Goal: Transaction & Acquisition: Purchase product/service

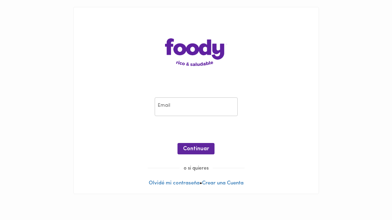
click at [211, 107] on input "email" at bounding box center [196, 107] width 83 height 19
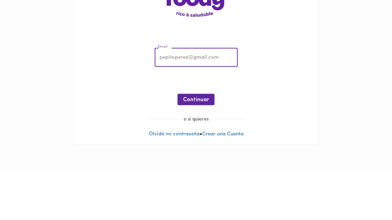
type input "[EMAIL_ADDRESS][DOMAIN_NAME]"
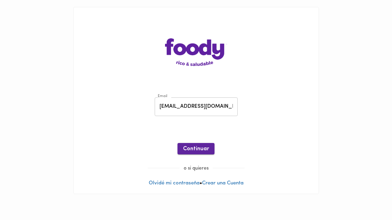
click at [201, 145] on button "Continuar" at bounding box center [195, 148] width 37 height 11
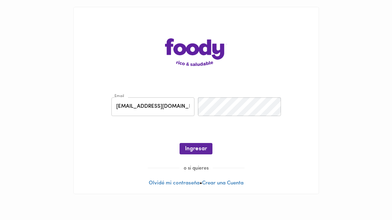
click at [247, 121] on div "Email [EMAIL_ADDRESS][DOMAIN_NAME] Email Contraseña Contraseña ¡Oops! Recuperar…" at bounding box center [196, 127] width 231 height 75
click at [209, 146] on button "Ingresar" at bounding box center [195, 148] width 33 height 11
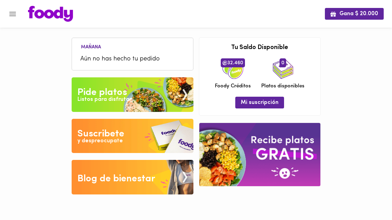
click at [10, 14] on icon "Menu" at bounding box center [12, 14] width 7 height 4
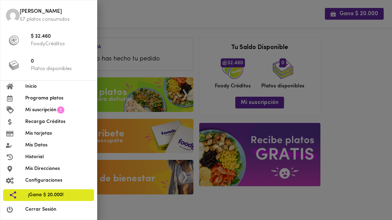
click at [71, 100] on span "Programa platos" at bounding box center [58, 98] width 66 height 7
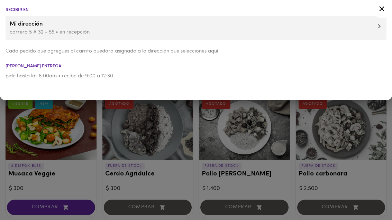
click at [388, 7] on div at bounding box center [381, 10] width 17 height 17
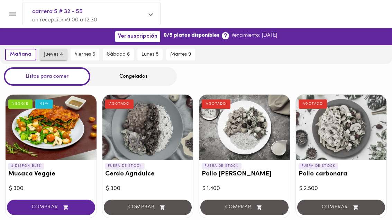
click at [55, 55] on span "jueves 4" at bounding box center [53, 55] width 19 height 6
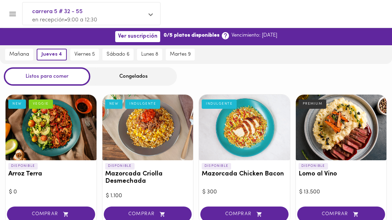
click at [132, 77] on div "Congelados" at bounding box center [133, 76] width 86 height 18
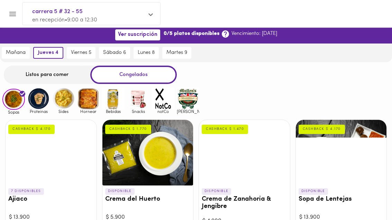
scroll to position [7, 0]
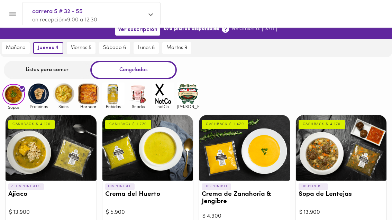
click at [60, 65] on div "Listos para comer" at bounding box center [47, 70] width 86 height 18
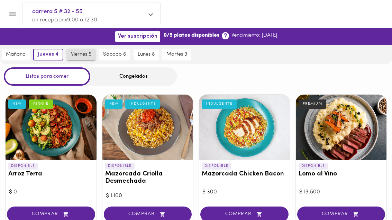
click at [91, 54] on span "viernes 5" at bounding box center [81, 55] width 20 height 6
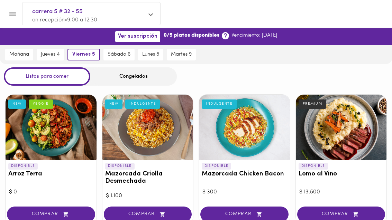
click at [144, 74] on div "Congelados" at bounding box center [133, 76] width 86 height 18
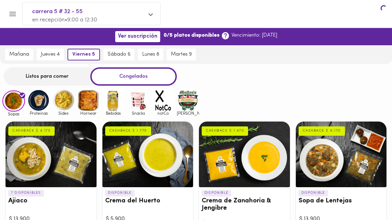
click at [153, 80] on div "Congelados" at bounding box center [133, 76] width 86 height 18
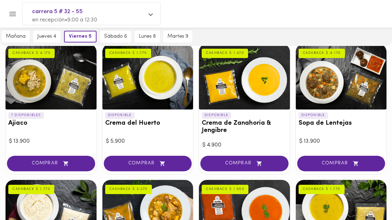
scroll to position [84, 0]
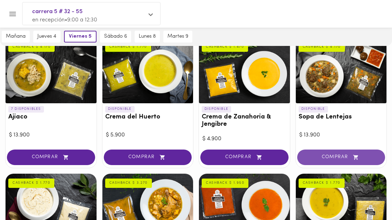
click at [327, 157] on span "COMPRAR" at bounding box center [341, 158] width 71 height 6
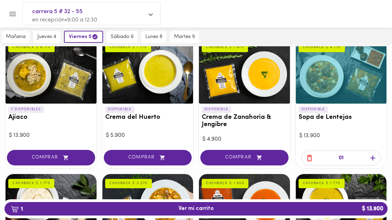
click at [367, 160] on span "button" at bounding box center [372, 158] width 10 height 9
click at [368, 161] on span "button" at bounding box center [372, 158] width 10 height 9
click at [370, 154] on icon "button" at bounding box center [372, 158] width 9 height 9
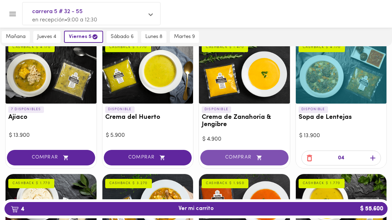
click at [255, 156] on icon "button" at bounding box center [259, 158] width 9 height 6
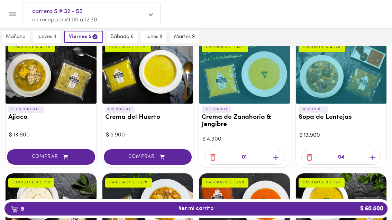
click at [274, 156] on icon "button" at bounding box center [275, 157] width 9 height 9
click at [283, 154] on div "03" at bounding box center [244, 157] width 80 height 15
click at [277, 159] on icon "button" at bounding box center [275, 157] width 9 height 9
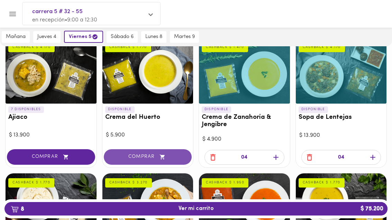
click at [164, 161] on button "COMPRAR" at bounding box center [148, 157] width 88 height 16
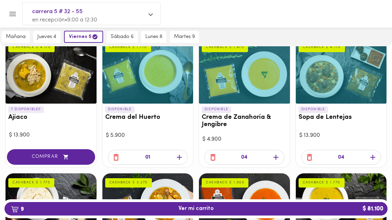
click at [182, 154] on icon "button" at bounding box center [179, 157] width 9 height 9
click at [177, 159] on icon "button" at bounding box center [179, 157] width 9 height 9
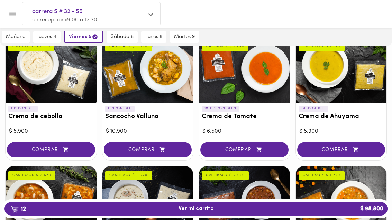
scroll to position [221, 0]
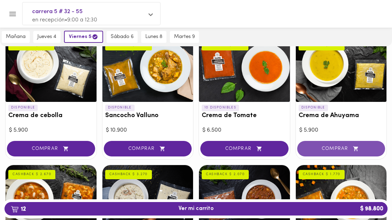
click at [336, 146] on span "COMPRAR" at bounding box center [341, 149] width 71 height 6
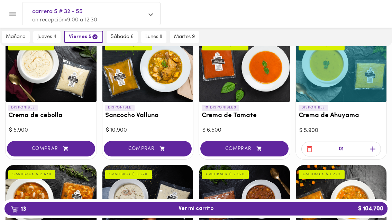
click at [368, 149] on span "button" at bounding box center [372, 149] width 10 height 9
click at [372, 149] on icon "button" at bounding box center [372, 149] width 9 height 9
click at [371, 149] on icon "button" at bounding box center [372, 149] width 9 height 9
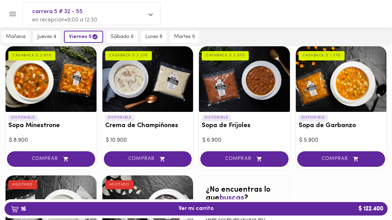
scroll to position [339, 0]
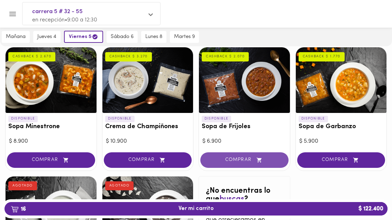
click at [253, 153] on button "COMPRAR" at bounding box center [244, 160] width 88 height 16
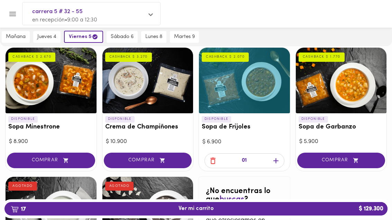
scroll to position [338, 0]
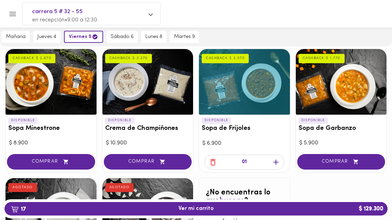
click at [278, 159] on icon "button" at bounding box center [275, 162] width 9 height 9
click at [234, 216] on button "18 Ver mi carrito $ 136.200" at bounding box center [195, 208] width 383 height 13
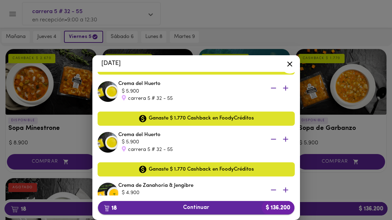
click at [213, 211] on span "18 Continuar $ 136.200" at bounding box center [195, 208] width 185 height 7
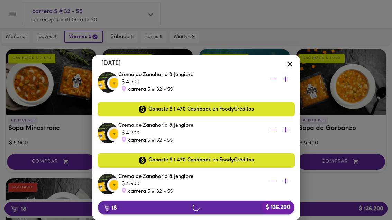
scroll to position [546, 0]
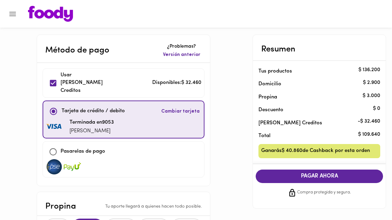
click at [56, 83] on input "checkbox" at bounding box center [53, 83] width 15 height 15
click at [47, 79] on input "checkbox" at bounding box center [53, 83] width 15 height 15
checkbox input "true"
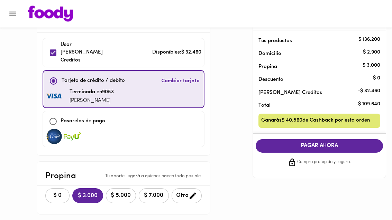
scroll to position [30, 0]
click at [318, 145] on span "PAGAR AHORA" at bounding box center [318, 146] width 113 height 7
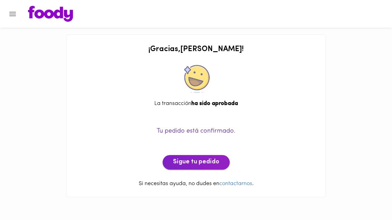
click at [192, 159] on span "Sigue tu pedido" at bounding box center [196, 163] width 46 height 8
